Goal: Task Accomplishment & Management: Use online tool/utility

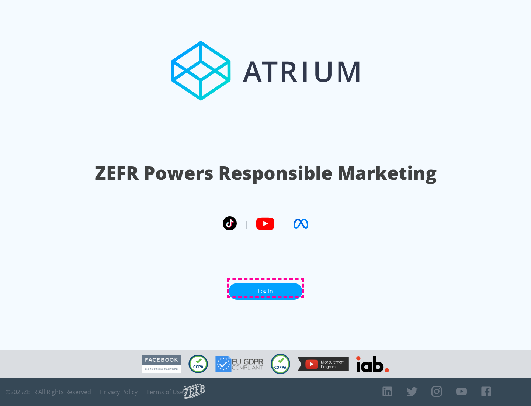
click at [266, 288] on link "Log In" at bounding box center [266, 291] width 74 height 17
